Goal: Transaction & Acquisition: Purchase product/service

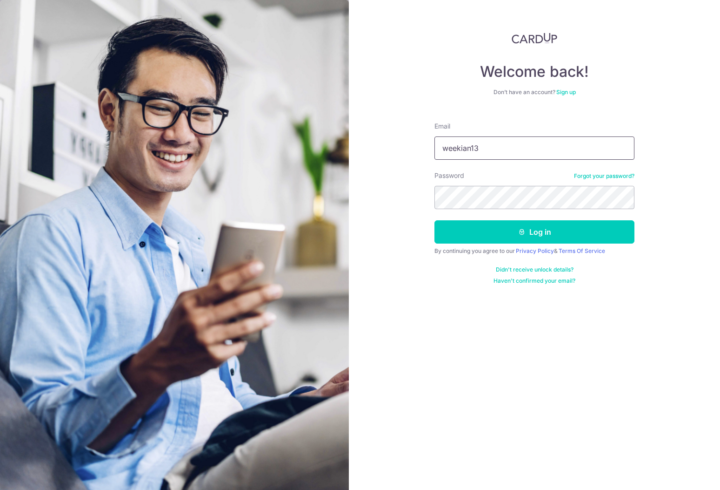
click at [435, 220] on button "Log in" at bounding box center [535, 231] width 200 height 23
type input "weekian13@"
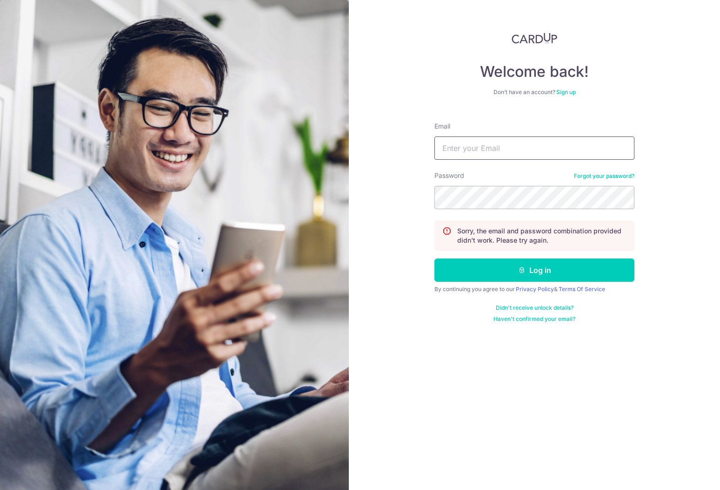
click at [469, 154] on input "Email" at bounding box center [535, 147] width 200 height 23
click at [504, 146] on input "weekian13" at bounding box center [535, 147] width 200 height 23
type input "weekian13@hotmail.com"
click at [435, 258] on button "Log in" at bounding box center [535, 269] width 200 height 23
click at [504, 146] on input "Email" at bounding box center [535, 147] width 200 height 23
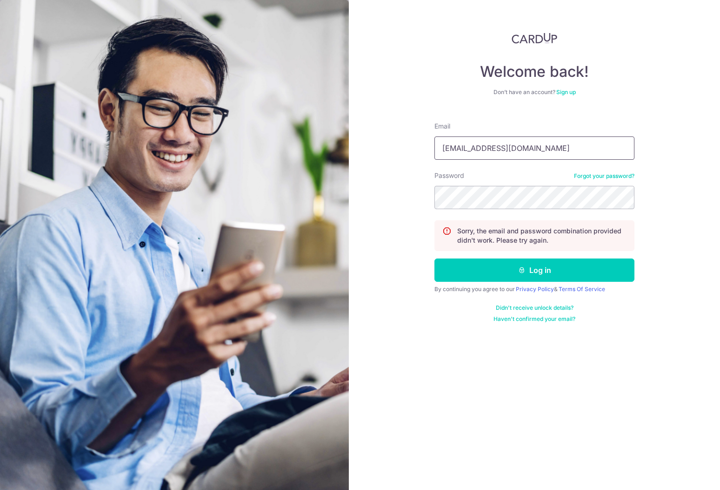
type input "weekian13@hotmail.com"
click at [435, 258] on button "Log in" at bounding box center [535, 269] width 200 height 23
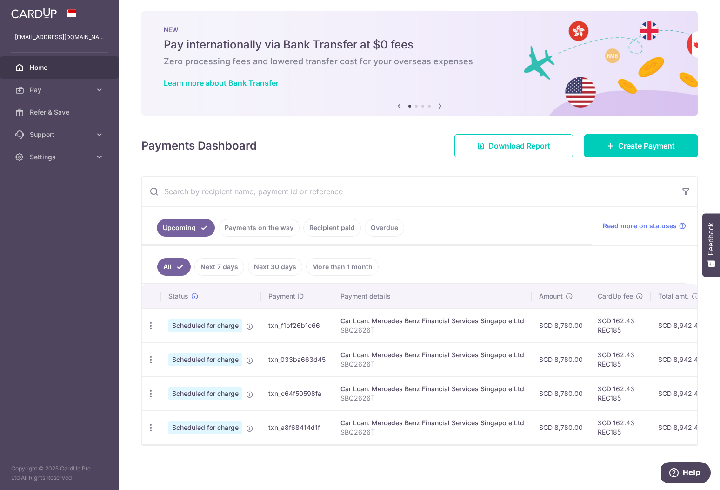
scroll to position [7, 0]
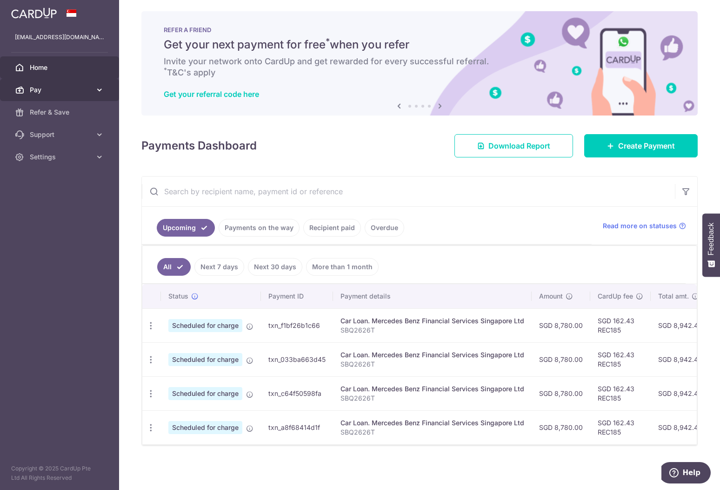
click at [47, 87] on span "Pay" at bounding box center [60, 89] width 61 height 9
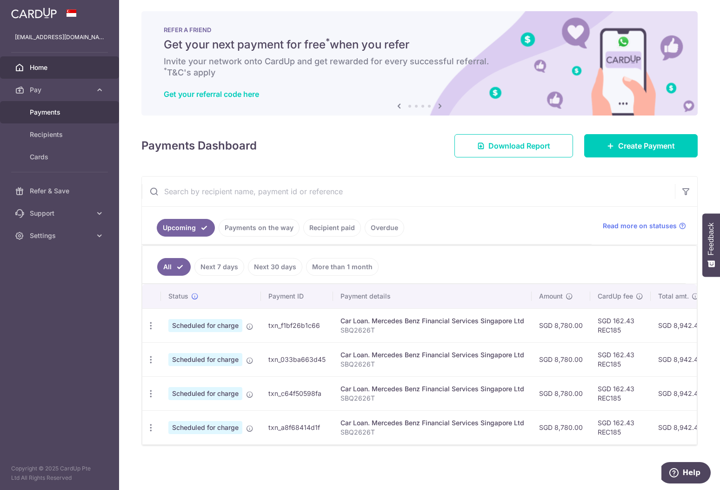
click at [70, 110] on span "Payments" at bounding box center [60, 111] width 61 height 9
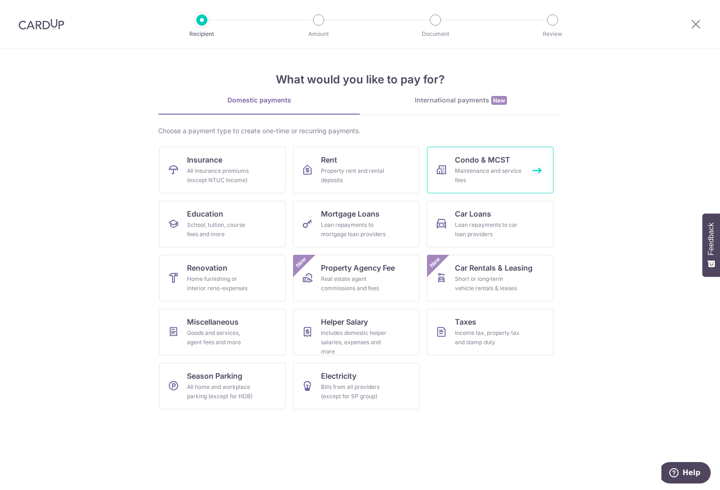
click at [478, 173] on div "Maintenance and service fees" at bounding box center [488, 175] width 67 height 19
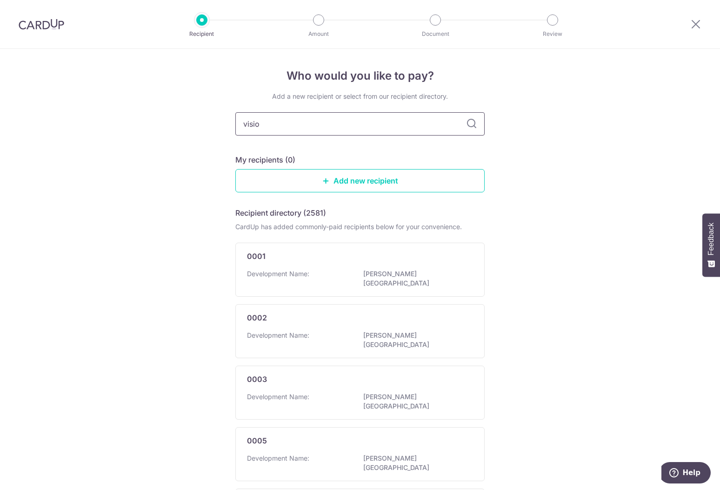
type input "vision"
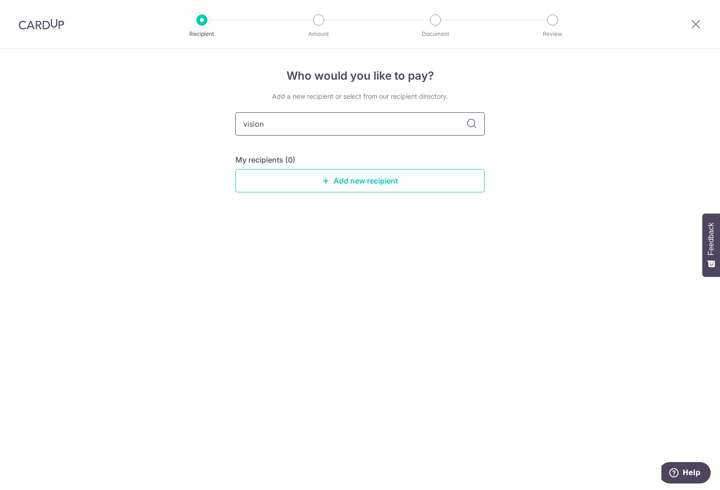
drag, startPoint x: 329, startPoint y: 121, endPoint x: 120, endPoint y: 110, distance: 209.3
click at [235, 112] on input "vision" at bounding box center [359, 123] width 249 height 23
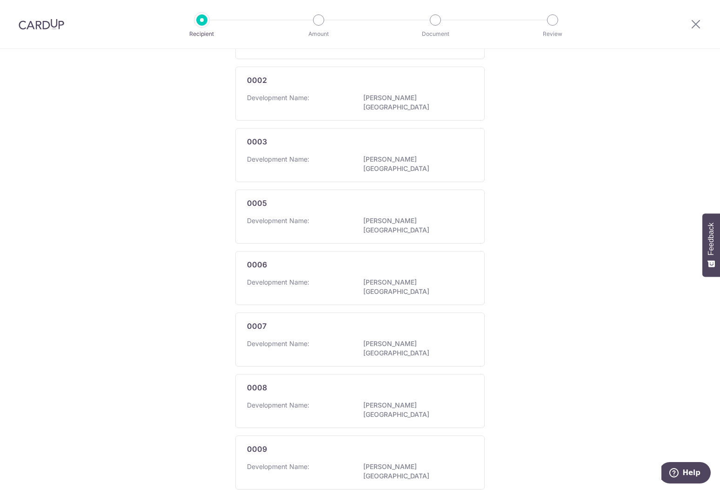
scroll to position [446, 0]
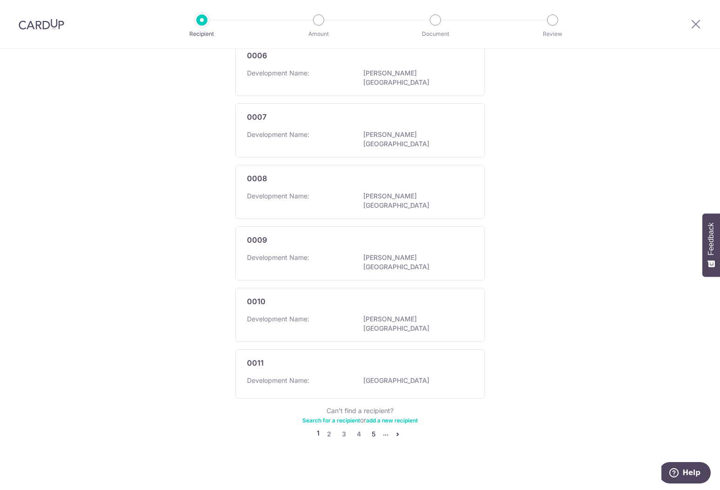
click at [373, 430] on link "5" at bounding box center [373, 433] width 11 height 11
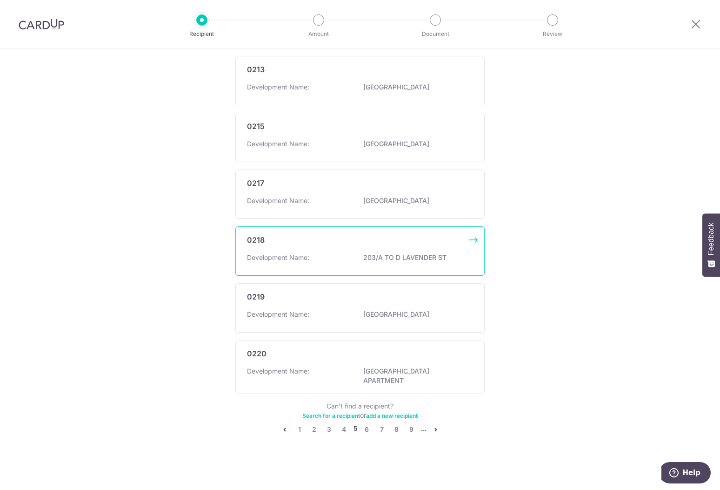
scroll to position [448, 0]
click at [406, 427] on link "9" at bounding box center [411, 428] width 11 height 11
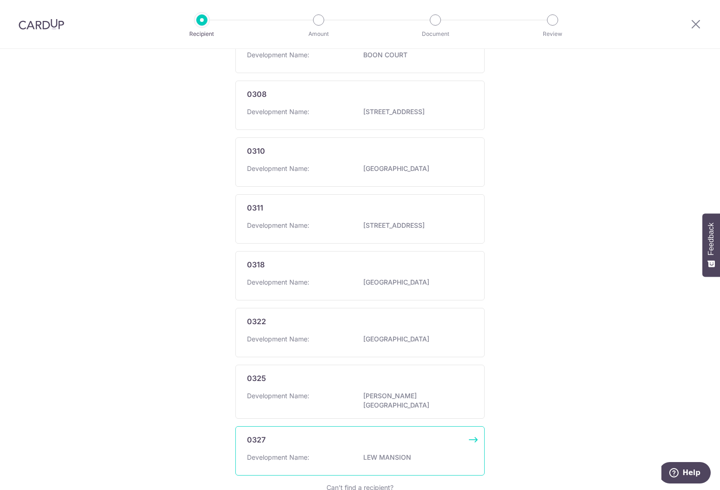
scroll to position [446, 0]
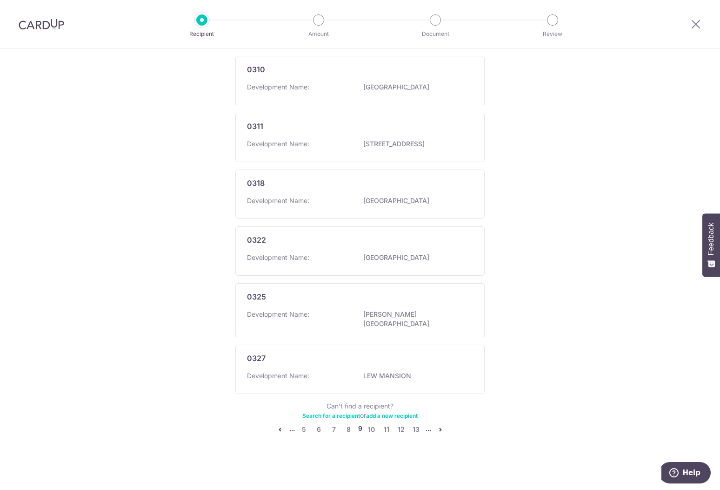
click at [438, 430] on icon "pager" at bounding box center [440, 428] width 7 height 7
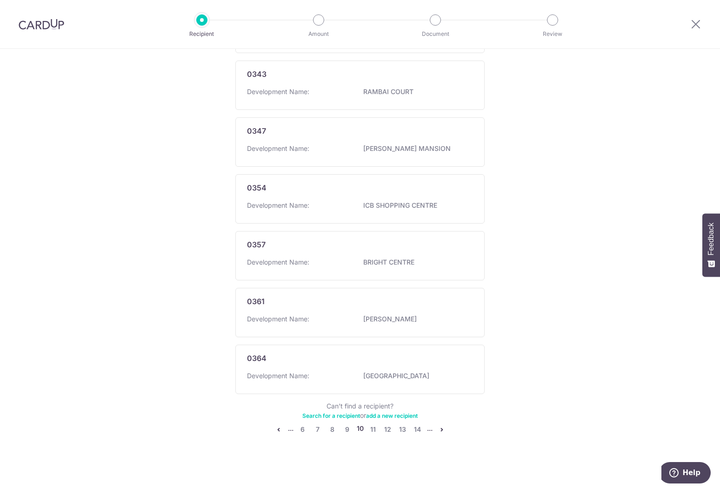
click at [438, 429] on icon "pager" at bounding box center [441, 428] width 7 height 7
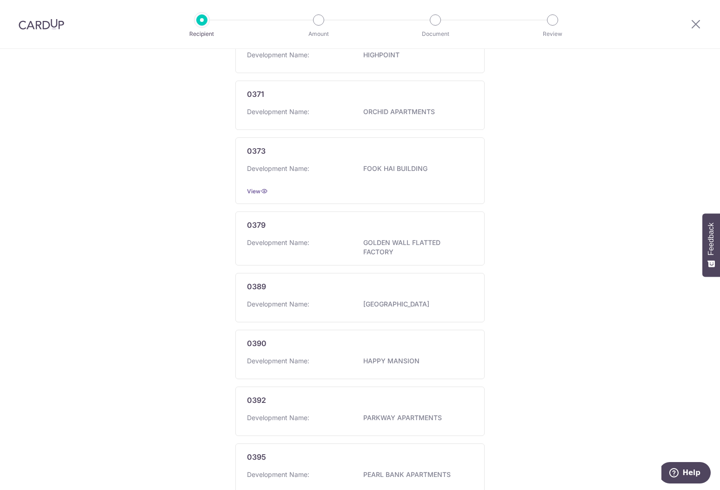
scroll to position [465, 0]
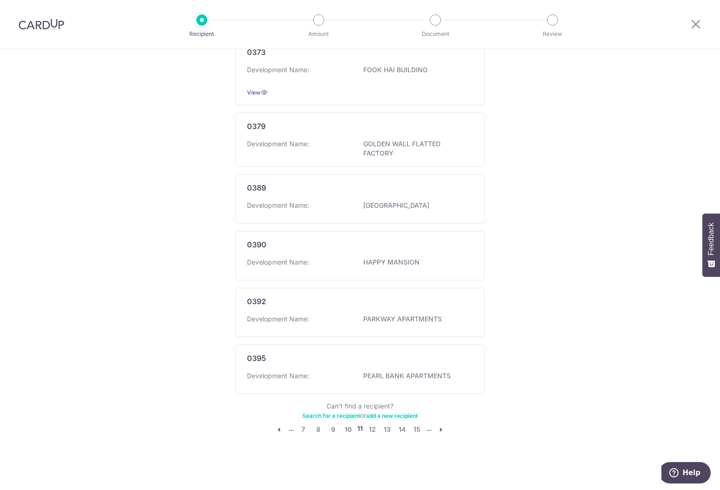
click at [444, 428] on link "pager" at bounding box center [441, 428] width 11 height 11
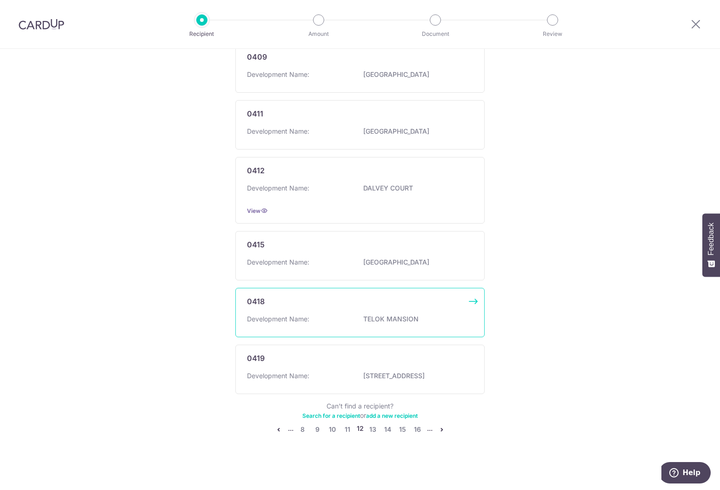
scroll to position [463, 0]
click at [443, 427] on icon "pager" at bounding box center [441, 428] width 7 height 7
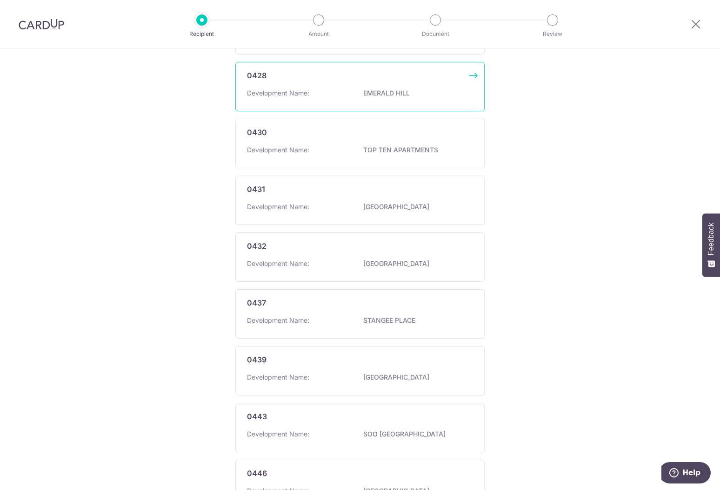
scroll to position [0, 0]
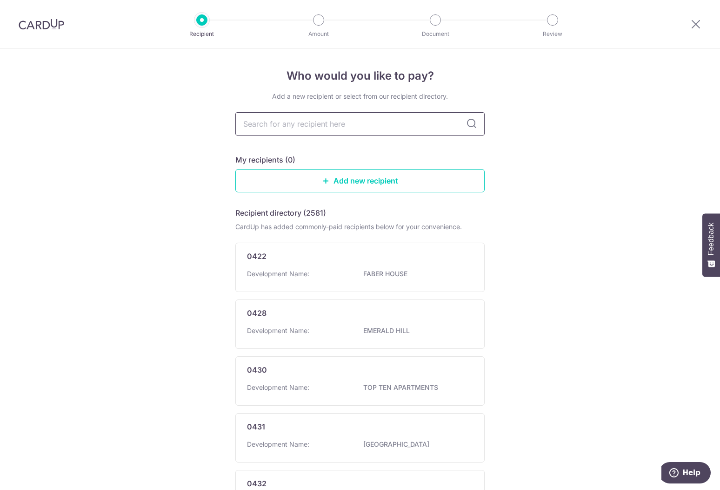
click at [282, 127] on input "text" at bounding box center [359, 123] width 249 height 23
type input "4228"
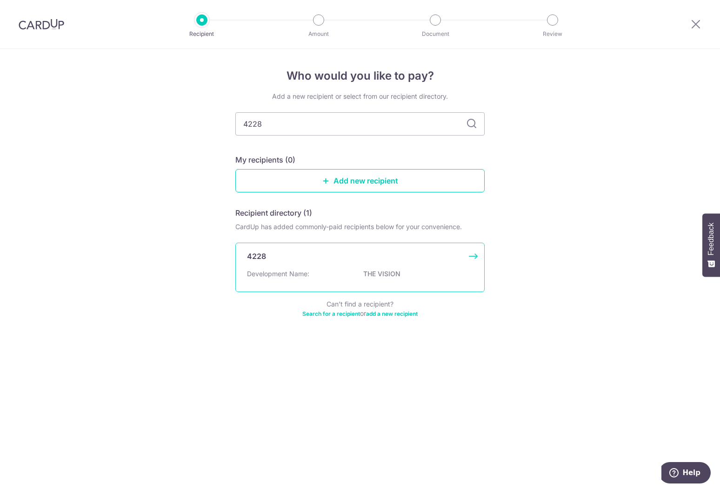
click at [347, 259] on div "4228" at bounding box center [354, 255] width 215 height 11
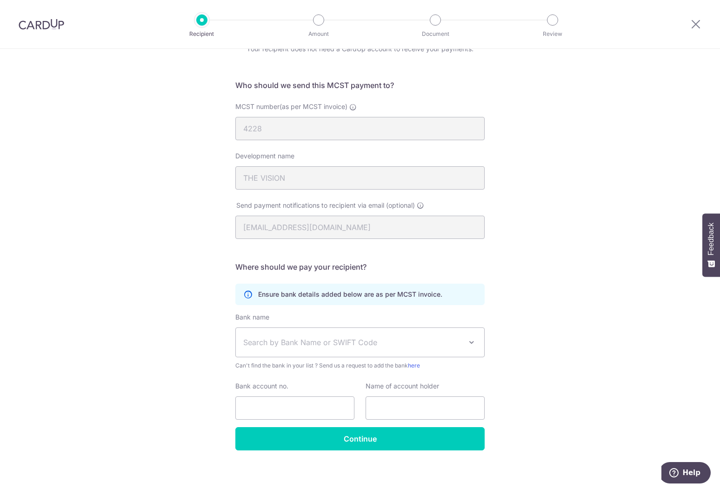
scroll to position [52, 0]
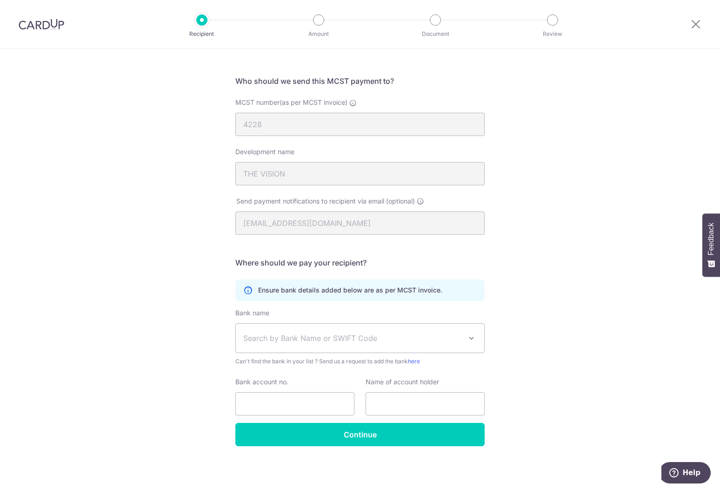
click at [426, 340] on span "Search by Bank Name or SWIFT Code" at bounding box center [352, 337] width 219 height 11
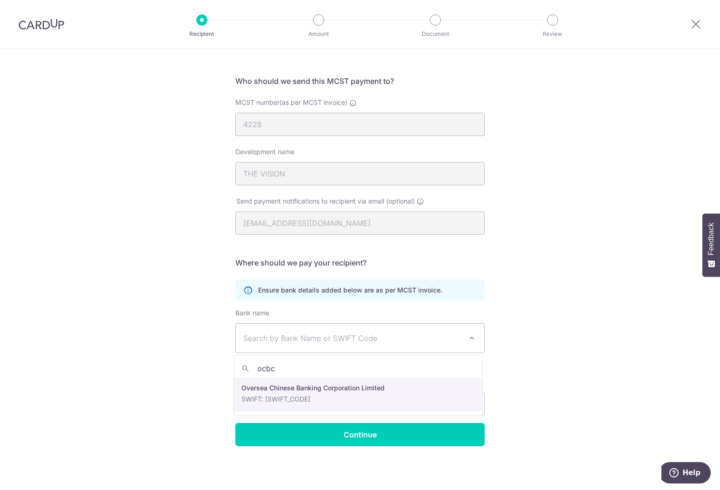
type input "ocbc"
select select "12"
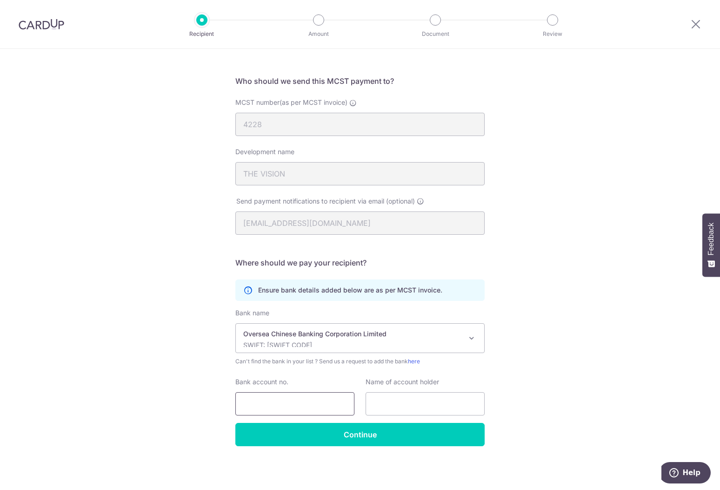
click at [317, 407] on input "Bank account no." at bounding box center [294, 403] width 119 height 23
click at [305, 405] on input "Bank account no." at bounding box center [294, 403] width 119 height 23
click at [304, 401] on input "Bank account no." at bounding box center [294, 403] width 119 height 23
type input "689801389001"
click at [408, 405] on input "text" at bounding box center [425, 403] width 119 height 23
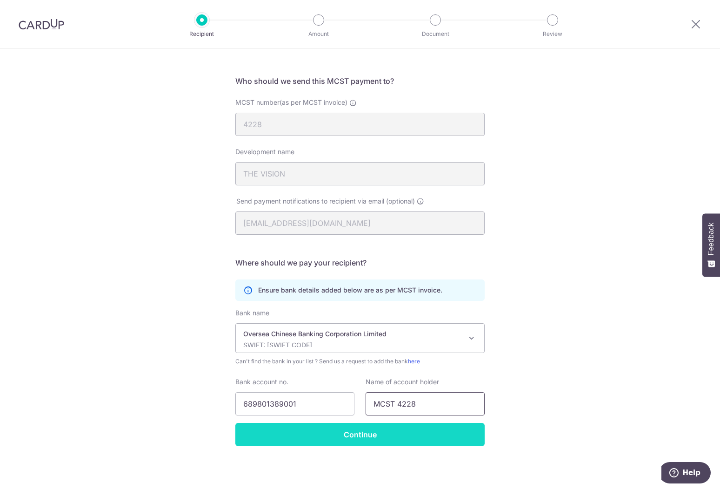
type input "MCST 4228"
click at [376, 431] on input "Continue" at bounding box center [359, 434] width 249 height 23
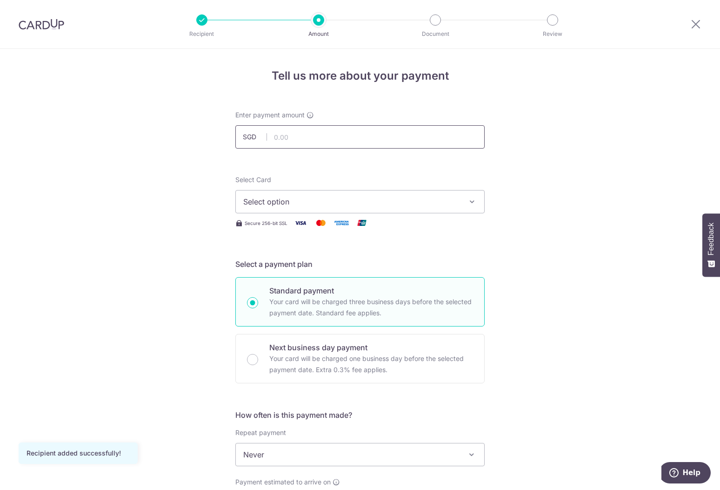
click at [302, 137] on input "text" at bounding box center [359, 136] width 249 height 23
type input "1,533.63"
click at [364, 207] on span "Select option" at bounding box center [351, 201] width 217 height 11
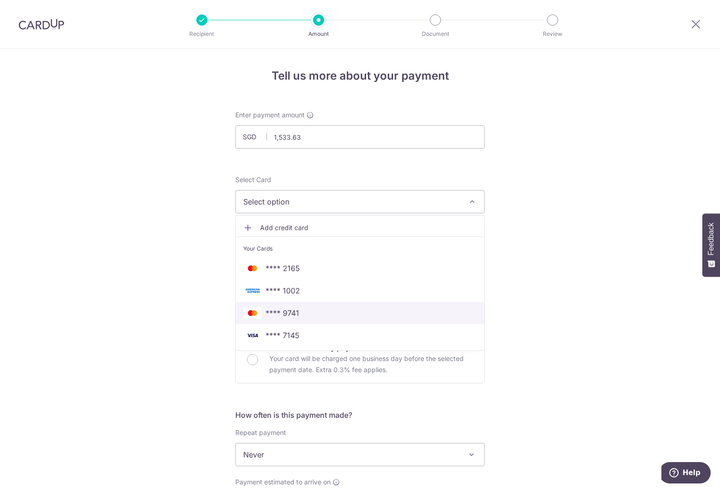
click at [298, 311] on span "**** 9741" at bounding box center [360, 312] width 234 height 11
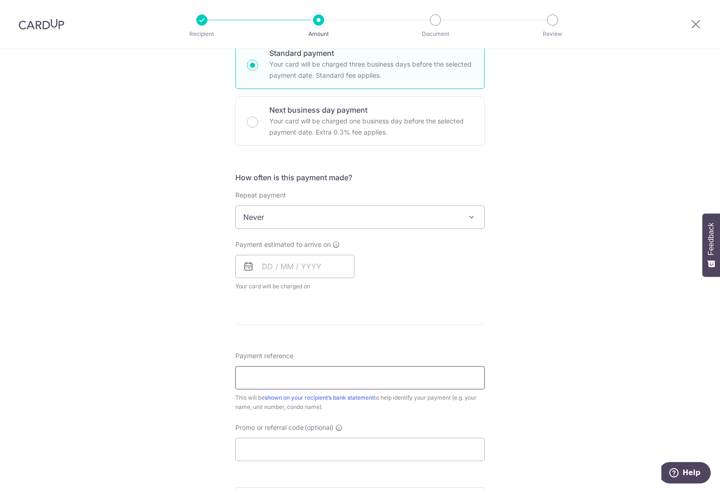
scroll to position [285, 0]
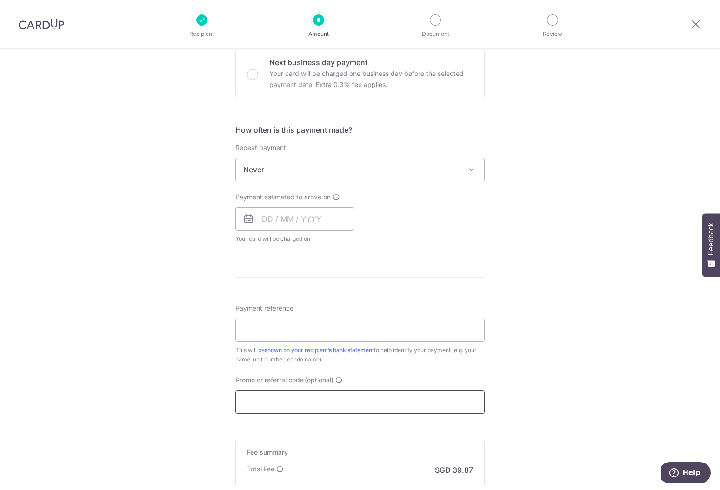
click at [330, 403] on input "Promo or referral code (optional)" at bounding box center [359, 401] width 249 height 23
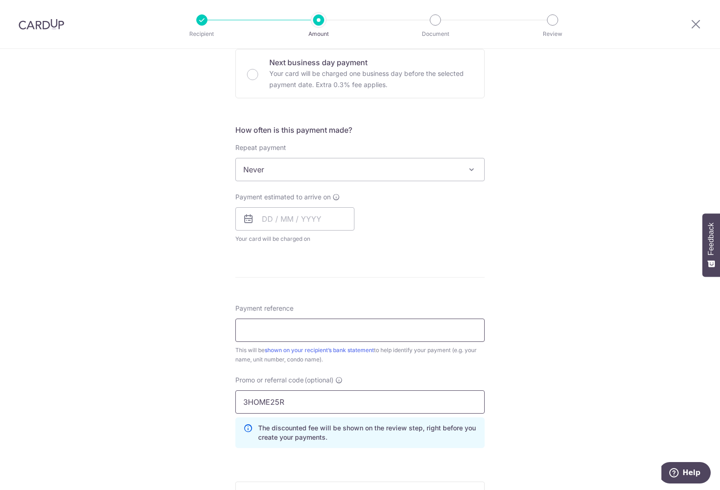
type input "3HOME25R"
click at [286, 330] on input "Payment reference" at bounding box center [359, 329] width 249 height 23
type input "BLK 81 #11-06"
click at [329, 218] on input "text" at bounding box center [294, 218] width 119 height 23
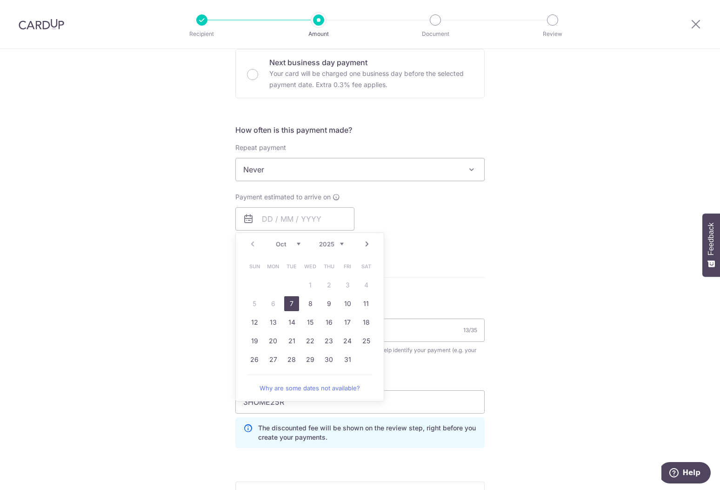
click at [291, 302] on link "7" at bounding box center [291, 303] width 15 height 15
type input "[DATE]"
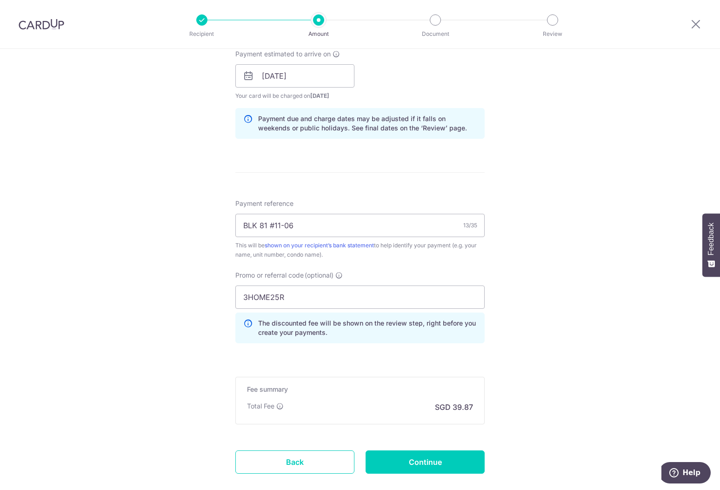
scroll to position [475, 0]
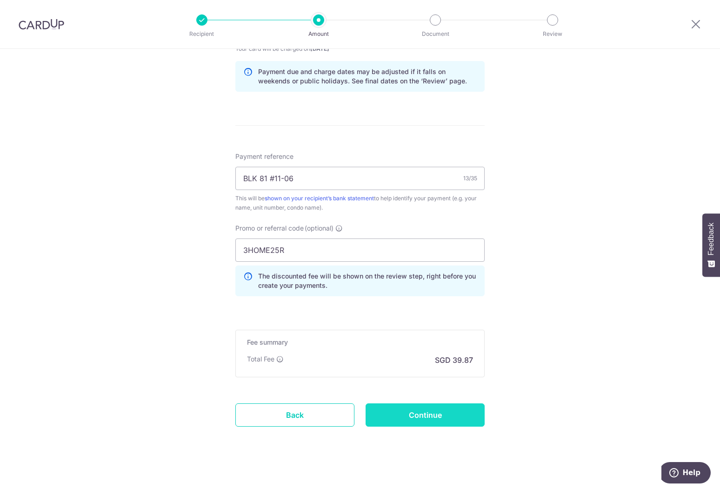
click at [437, 412] on input "Continue" at bounding box center [425, 414] width 119 height 23
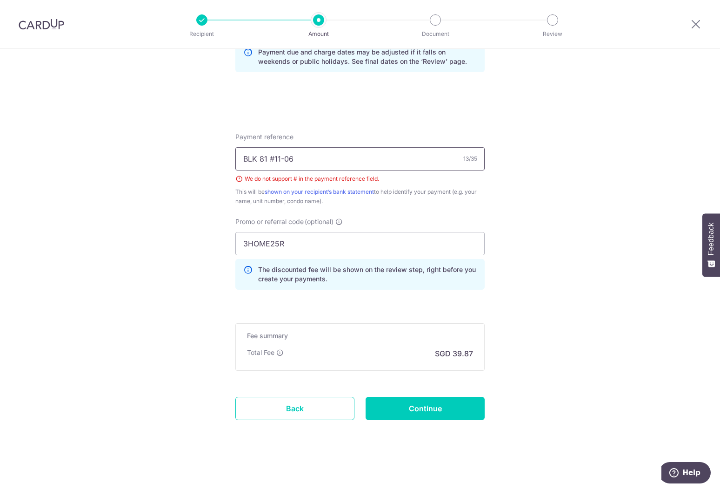
click at [270, 155] on input "BLK 81 #11-06" at bounding box center [359, 158] width 249 height 23
type input "BLK 81 Unit 11-06"
click at [420, 408] on input "Continue" at bounding box center [425, 407] width 119 height 23
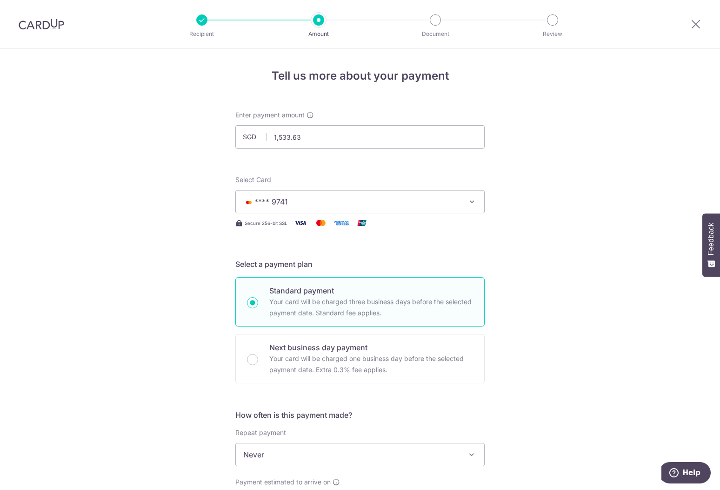
scroll to position [494, 0]
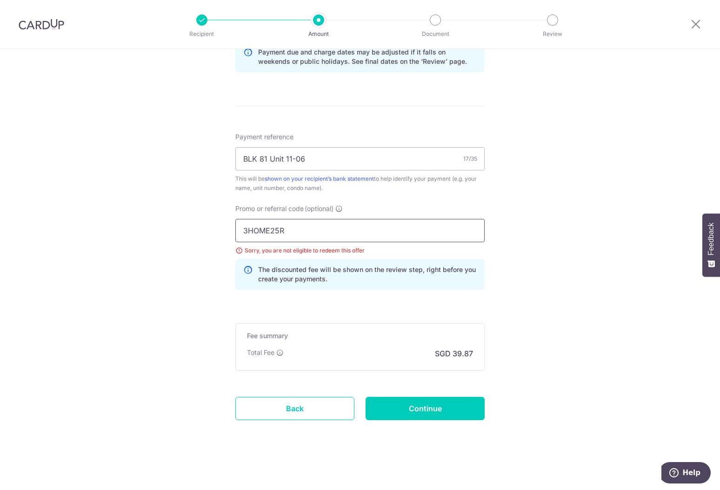
drag, startPoint x: 267, startPoint y: 225, endPoint x: 250, endPoint y: 228, distance: 16.9
click at [250, 228] on input "3HOME25R" at bounding box center [359, 230] width 249 height 23
drag, startPoint x: 321, startPoint y: 240, endPoint x: 186, endPoint y: 220, distance: 137.0
click at [235, 220] on input "3HOME25R" at bounding box center [359, 230] width 249 height 23
type input "OFF225"
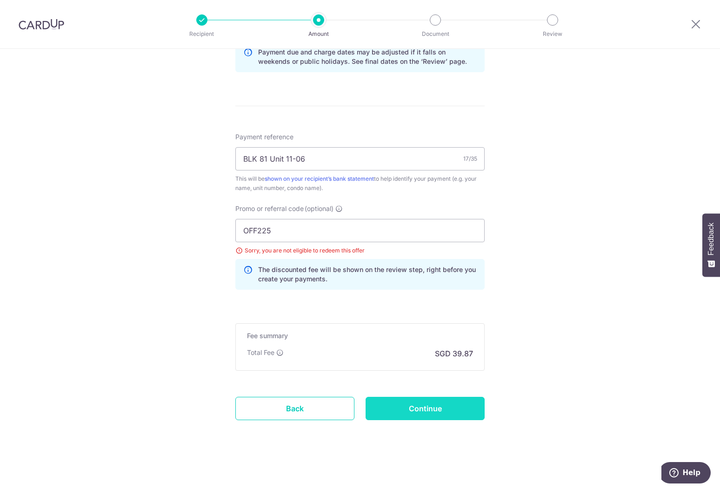
click at [419, 404] on input "Continue" at bounding box center [425, 407] width 119 height 23
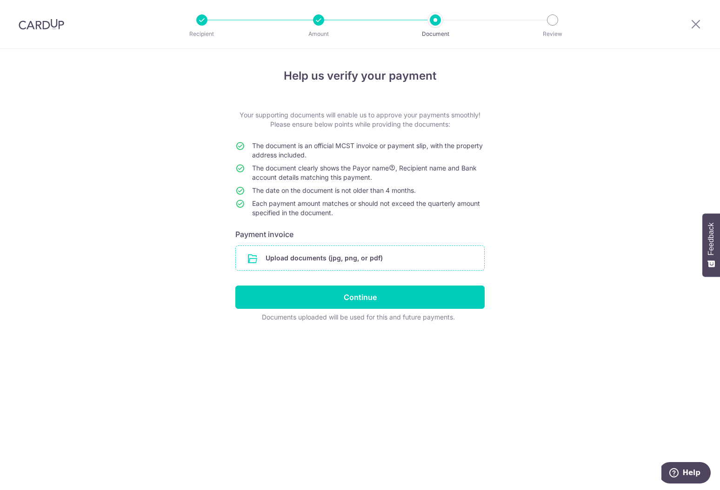
click at [379, 252] on input "file" at bounding box center [360, 258] width 248 height 24
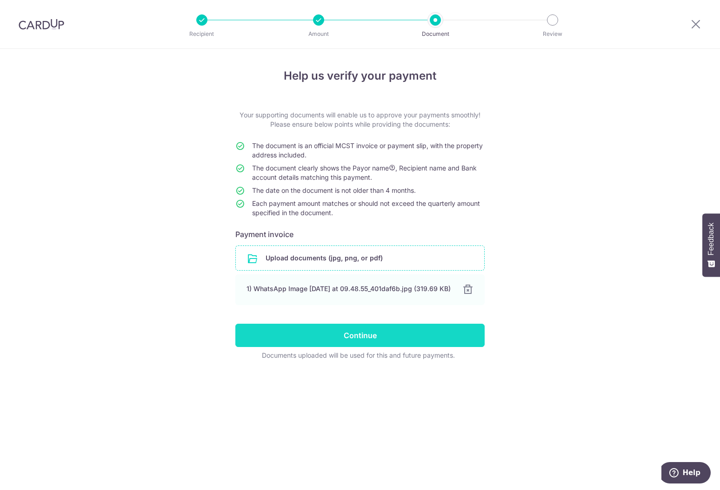
click at [431, 339] on input "Continue" at bounding box center [359, 334] width 249 height 23
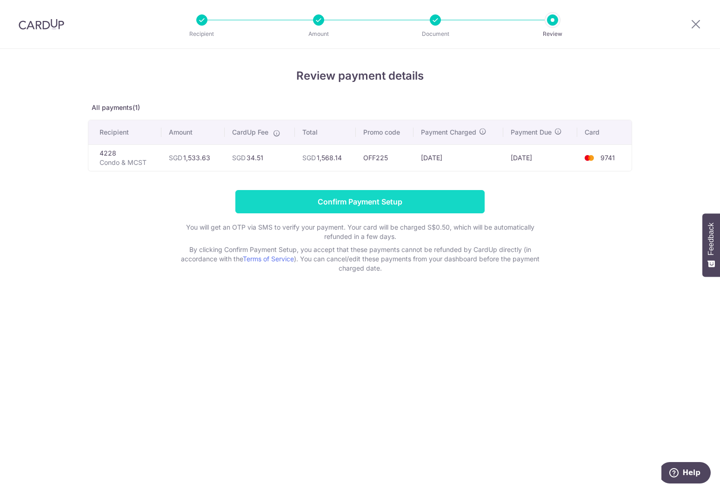
click at [444, 205] on input "Confirm Payment Setup" at bounding box center [359, 201] width 249 height 23
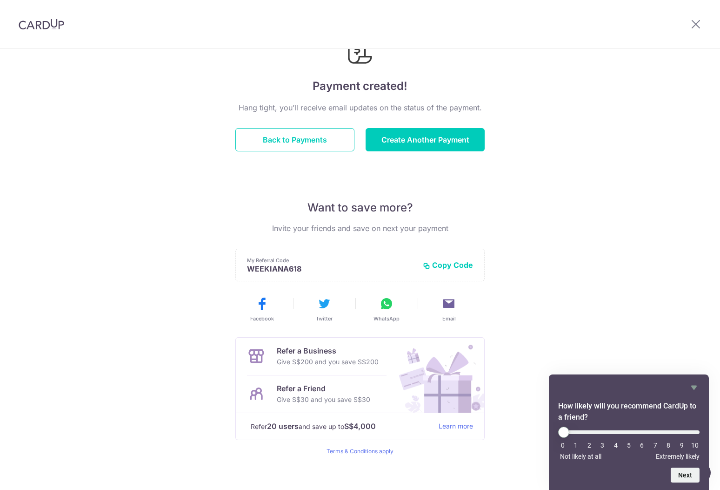
scroll to position [56, 0]
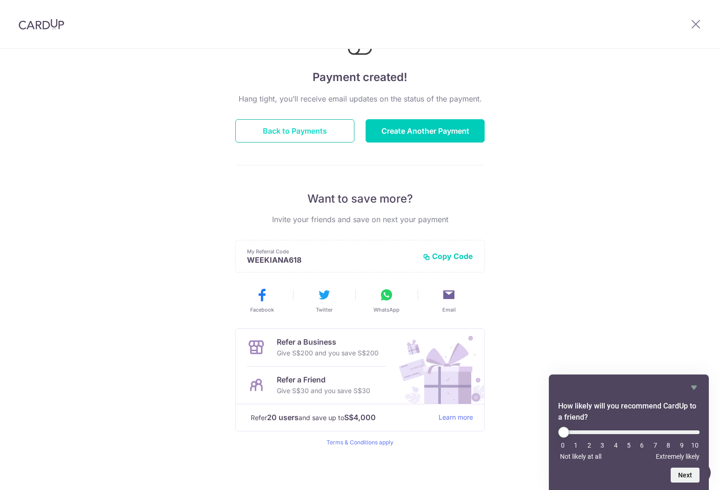
click at [284, 129] on button "Back to Payments" at bounding box center [294, 130] width 119 height 23
